Goal: Navigation & Orientation: Find specific page/section

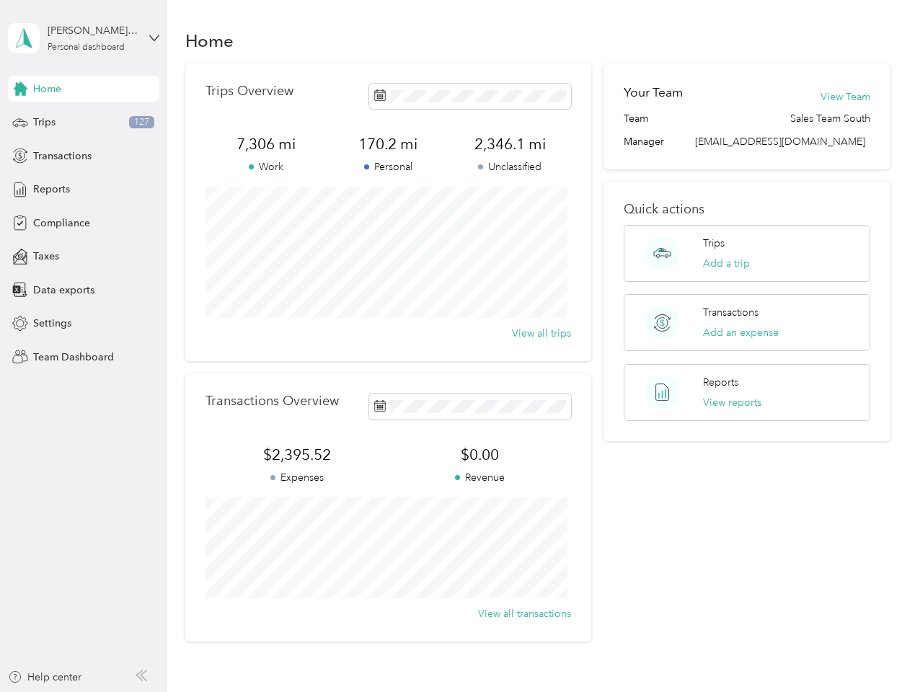
click at [457, 346] on div "Trips Overview 7,306 mi Work 170.2 mi Personal 2,346.1 mi Unclassified View all…" at bounding box center [388, 212] width 406 height 298
click at [84, 38] on div "[PERSON_NAME] White" at bounding box center [93, 30] width 90 height 15
click at [20, 89] on div "You’re signed in as [EMAIL_ADDRESS][DOMAIN_NAME] Team dashboard Personal dashbo…" at bounding box center [160, 126] width 304 height 147
click at [84, 123] on div "Trips 127" at bounding box center [83, 123] width 151 height 26
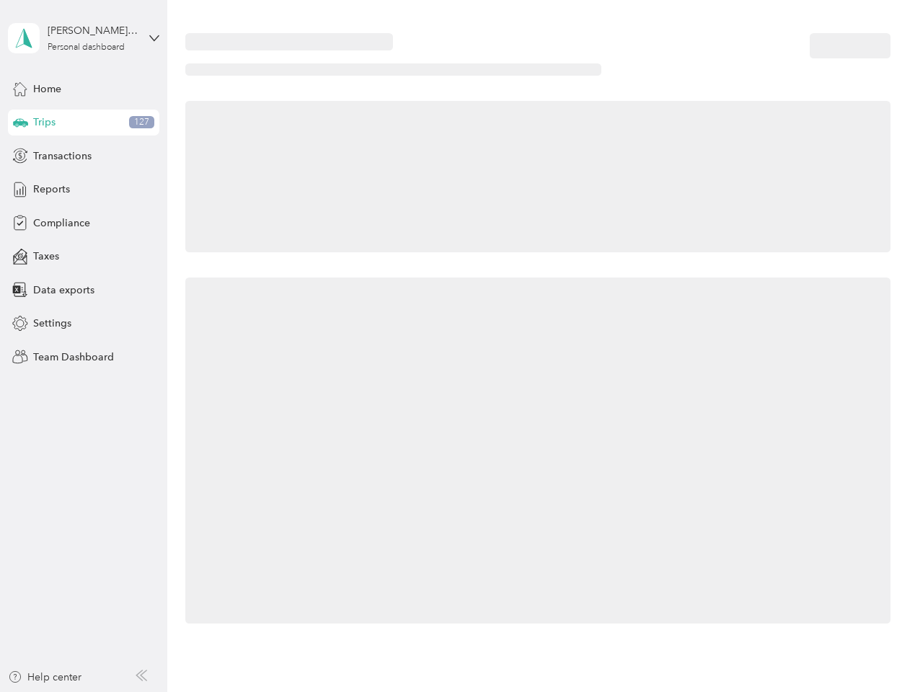
click at [20, 123] on icon at bounding box center [20, 121] width 15 height 7
click at [84, 156] on span "Transactions" at bounding box center [62, 156] width 58 height 15
click at [20, 156] on icon at bounding box center [20, 156] width 16 height 16
click at [84, 190] on div "Reports" at bounding box center [83, 190] width 151 height 26
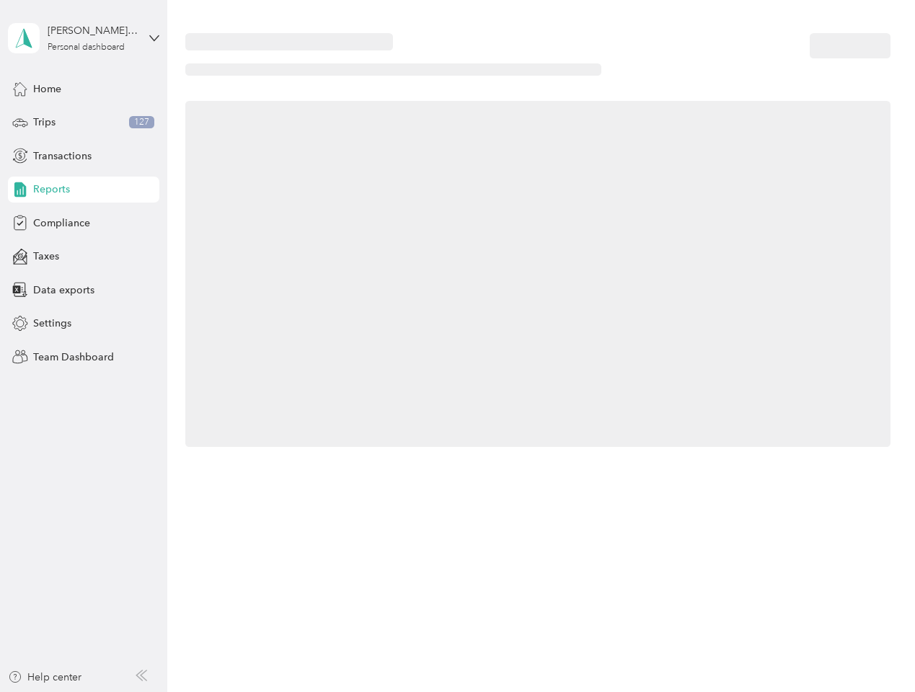
click at [20, 190] on icon at bounding box center [20, 190] width 16 height 16
